Goal: Task Accomplishment & Management: Use online tool/utility

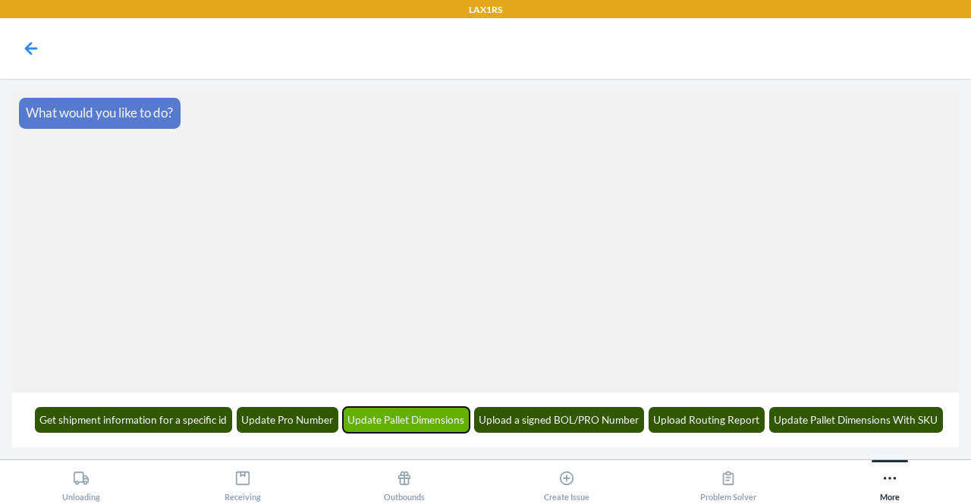
click at [453, 425] on button "Update Pallet Dimensions" at bounding box center [406, 420] width 127 height 26
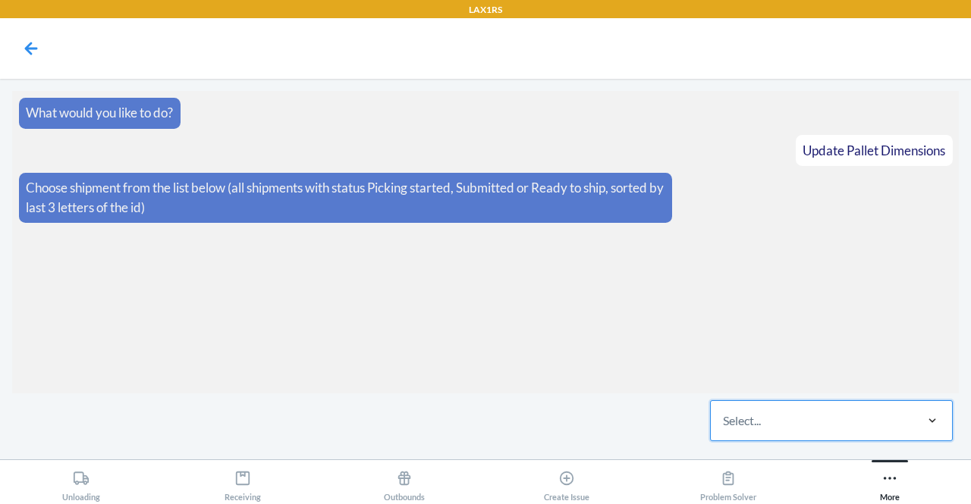
type input "WK7Y4Y48W6RTG"
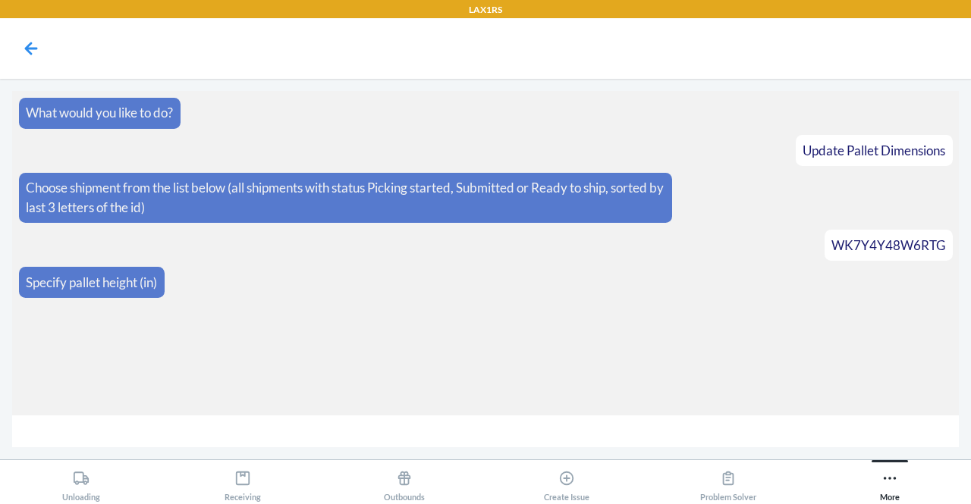
click at [554, 431] on input "number" at bounding box center [485, 432] width 946 height 33
type input "14"
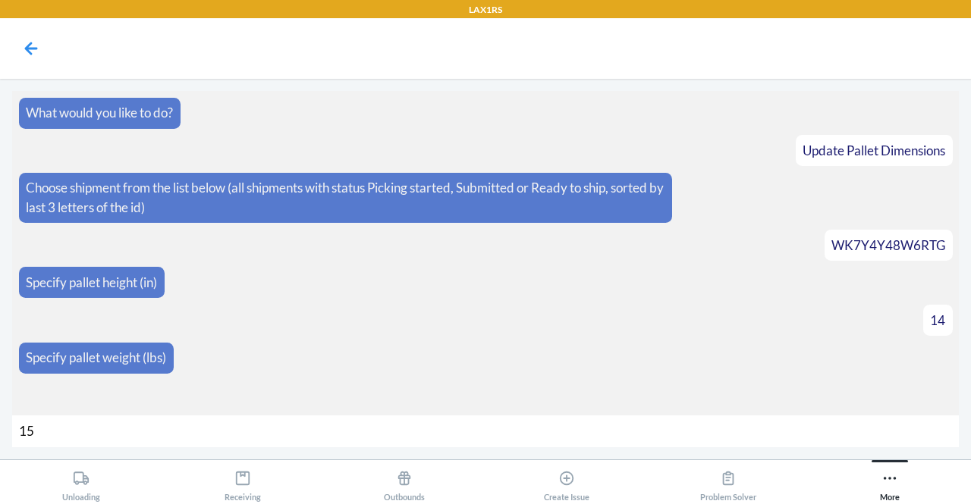
type input "150"
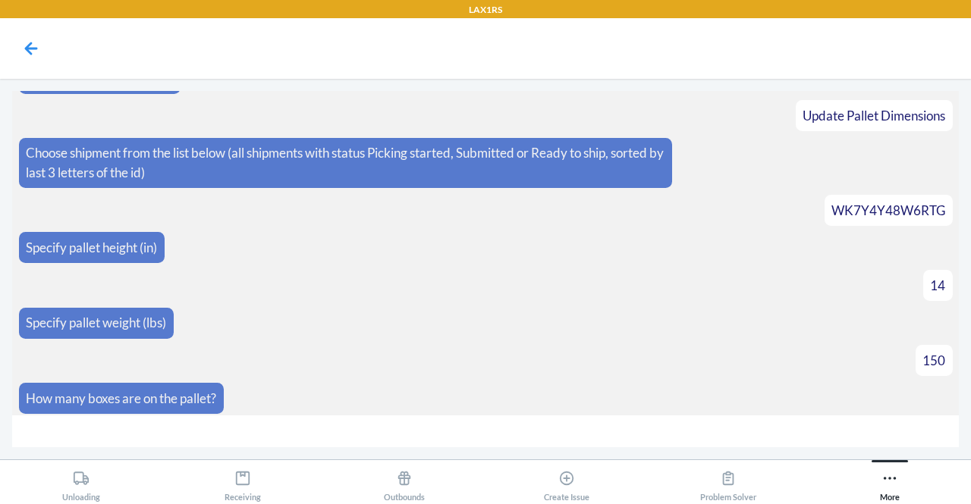
type input "9"
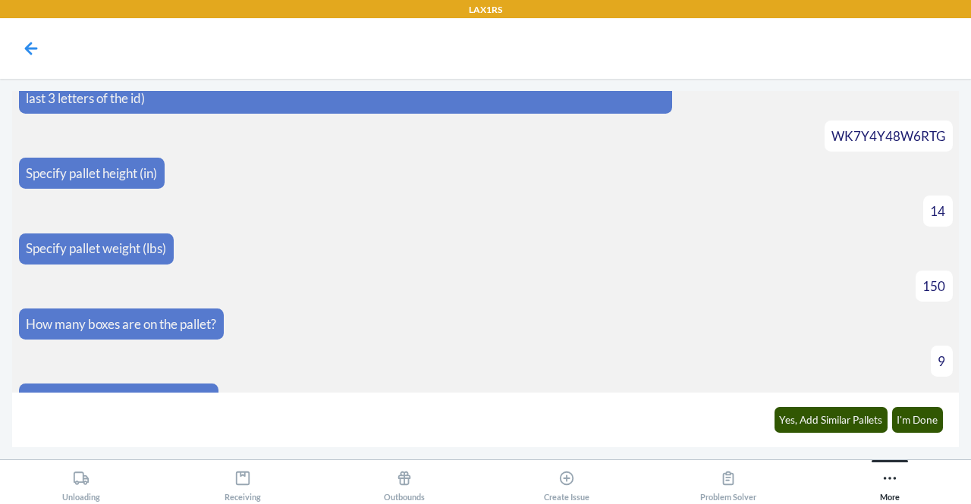
scroll to position [131, 0]
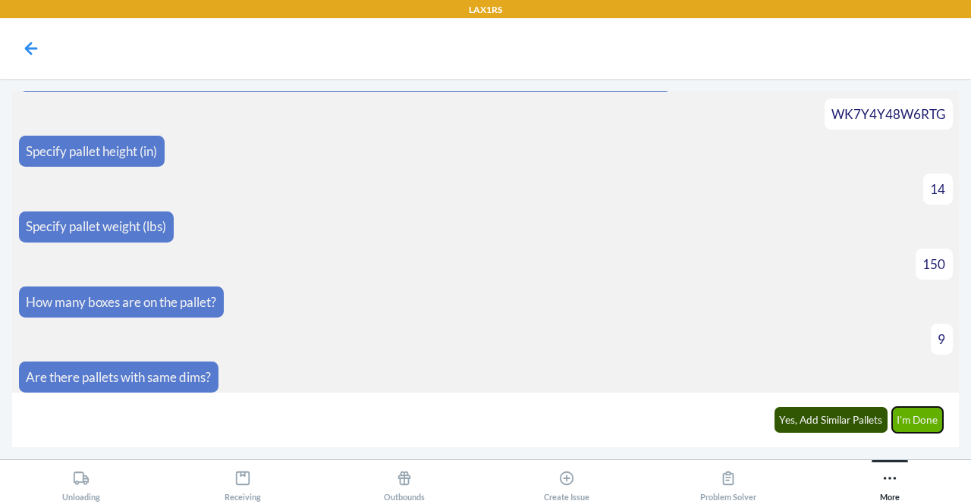
click at [917, 415] on button "I'm Done" at bounding box center [918, 420] width 52 height 26
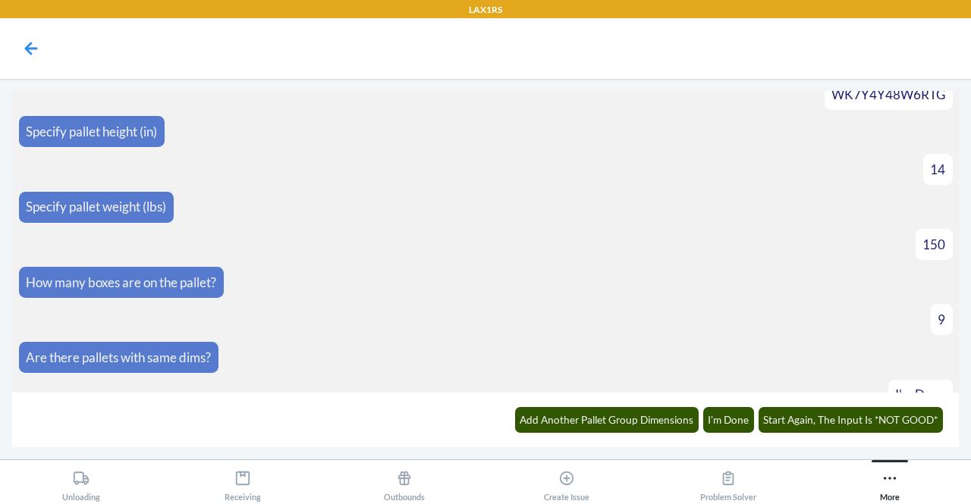
scroll to position [302, 0]
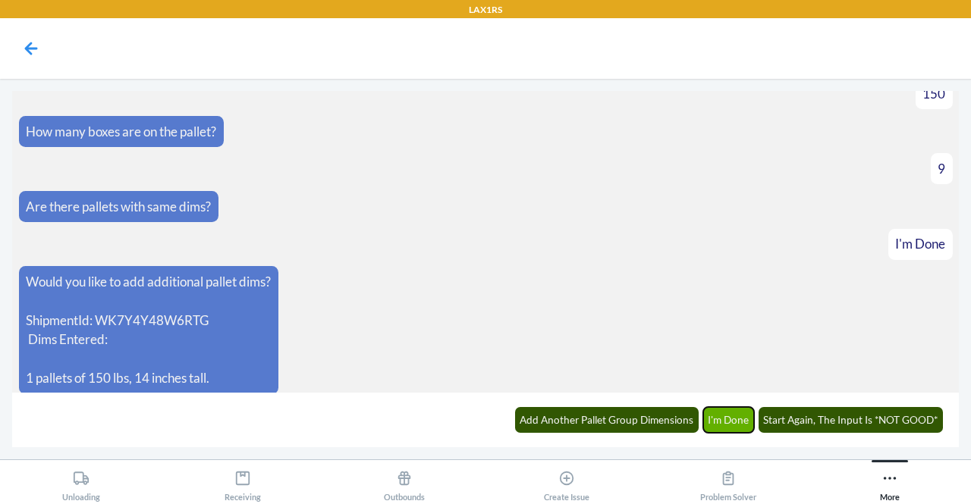
click at [742, 421] on button "I'm Done" at bounding box center [729, 420] width 52 height 26
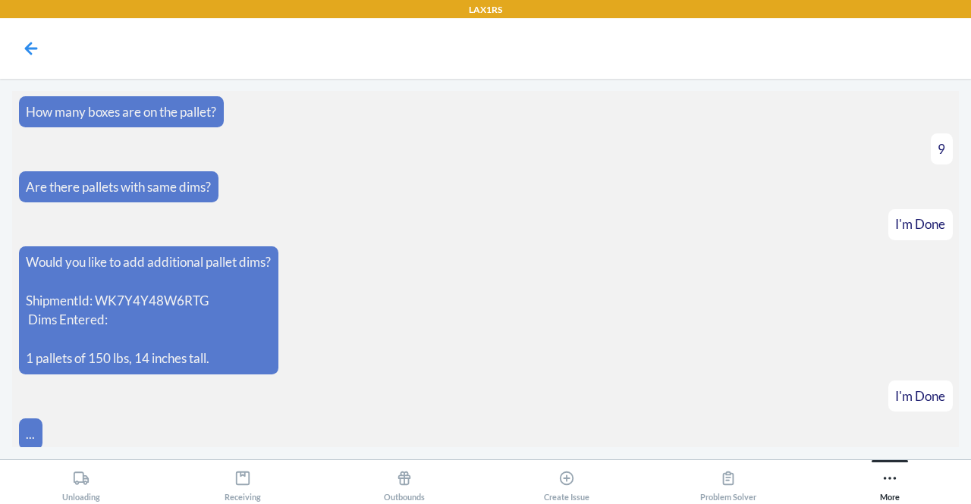
scroll to position [376, 0]
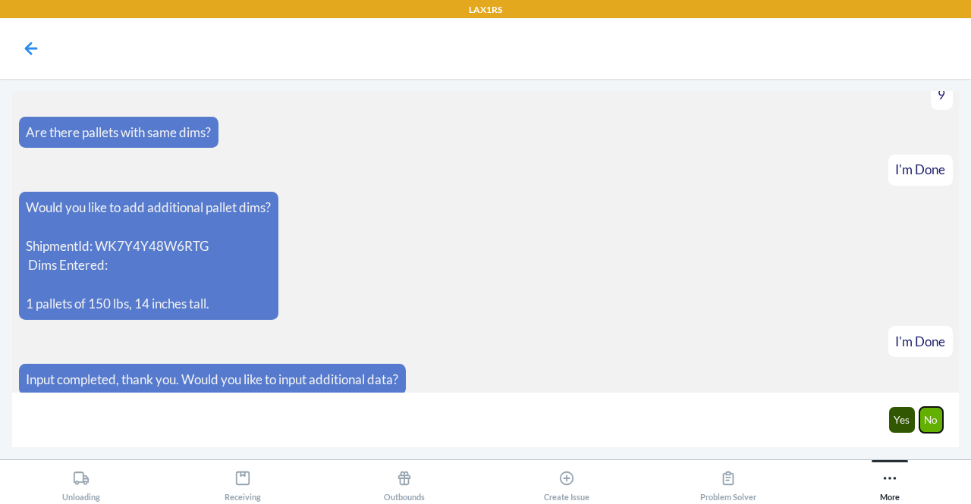
click at [930, 411] on button "No" at bounding box center [931, 420] width 24 height 26
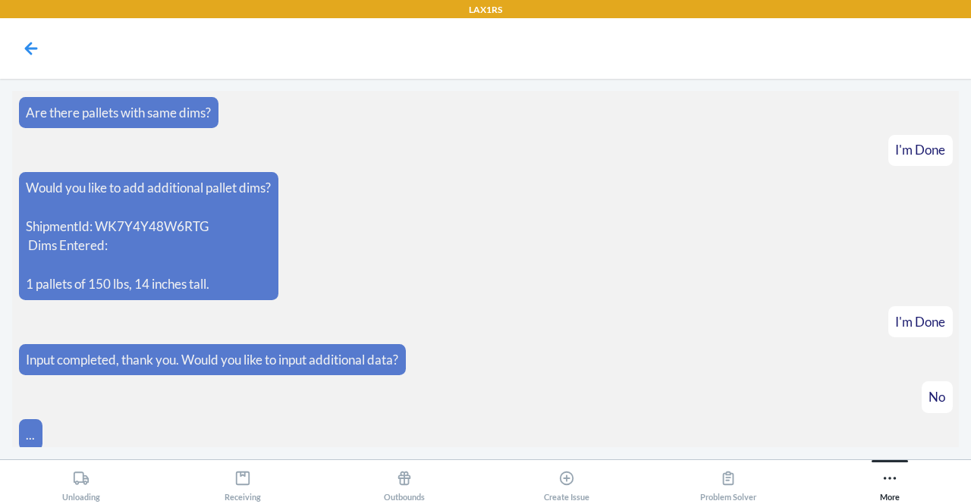
scroll to position [450, 0]
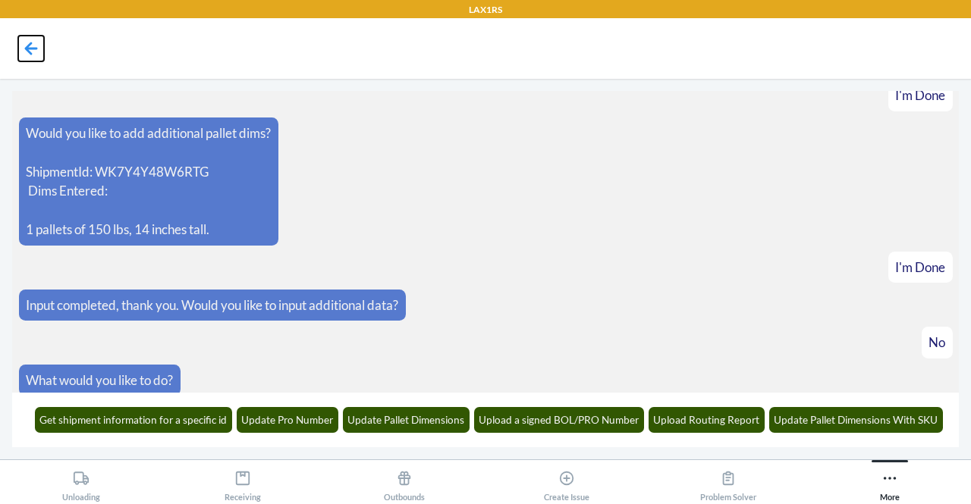
click at [25, 49] on icon at bounding box center [31, 48] width 13 height 13
